Goal: Information Seeking & Learning: Learn about a topic

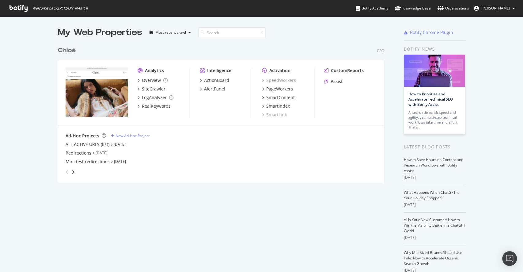
scroll to position [265, 510]
